Goal: Task Accomplishment & Management: Manage account settings

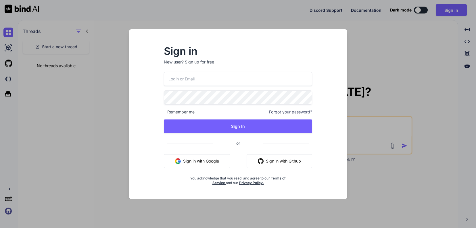
click at [231, 89] on div "Remember me Forgot your password? Sign In or Sign in with Google Sign in with G…" at bounding box center [238, 129] width 148 height 114
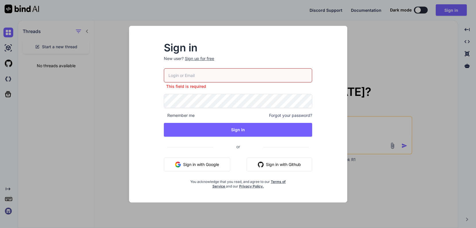
click at [197, 85] on div "This field is required" at bounding box center [238, 78] width 148 height 21
type input "team@rainforestx.com"
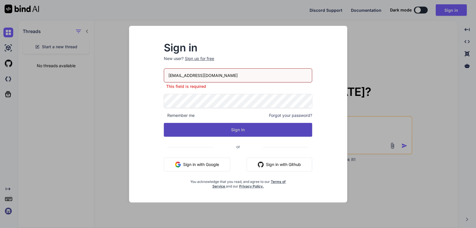
click at [237, 128] on button "Sign In" at bounding box center [238, 130] width 148 height 14
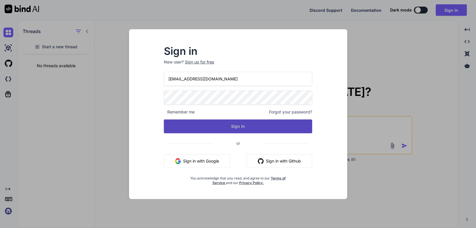
click at [233, 122] on button "Sign In" at bounding box center [238, 127] width 148 height 14
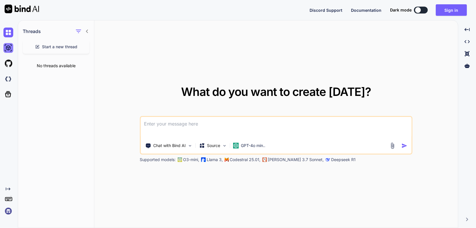
click at [8, 52] on img at bounding box center [8, 48] width 10 height 10
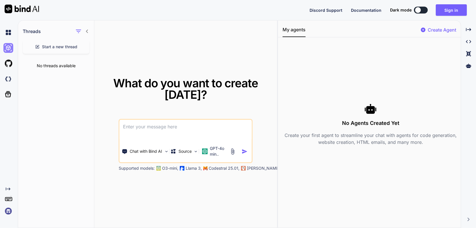
click at [3, 47] on img at bounding box center [8, 48] width 10 height 10
click at [6, 35] on img at bounding box center [8, 33] width 10 height 10
click at [7, 83] on img at bounding box center [8, 79] width 10 height 10
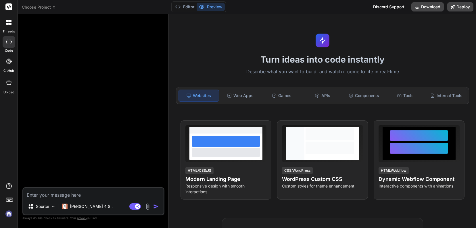
type textarea "x"
click at [8, 61] on icon at bounding box center [9, 62] width 6 height 6
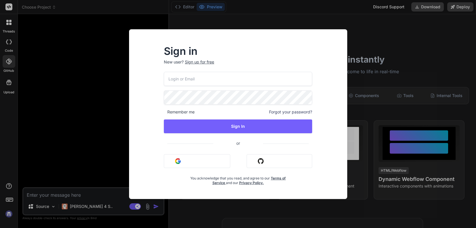
click at [8, 49] on div "Sign in New user? Sign up for free Remember me Forgot your password? Sign In or…" at bounding box center [238, 114] width 476 height 228
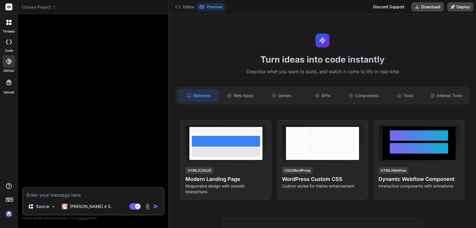
click at [8, 89] on div at bounding box center [9, 83] width 14 height 14
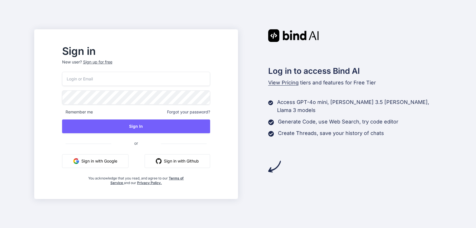
click at [120, 84] on div at bounding box center [136, 79] width 148 height 14
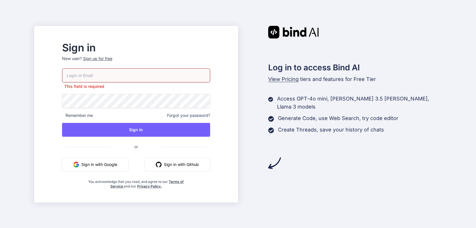
type input "[EMAIL_ADDRESS][DOMAIN_NAME]"
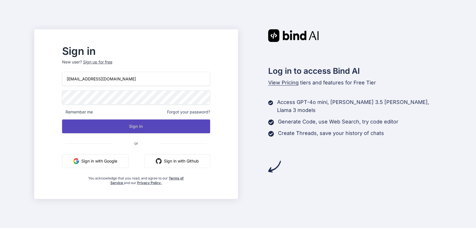
click at [175, 126] on button "Sign In" at bounding box center [136, 127] width 148 height 14
click at [138, 130] on button "Sign In" at bounding box center [136, 127] width 148 height 14
